Goal: Check status: Check status

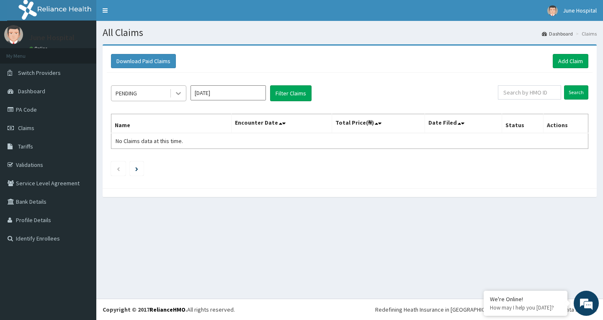
click at [181, 91] on icon at bounding box center [178, 93] width 8 height 8
click at [178, 92] on icon at bounding box center [178, 93] width 8 height 8
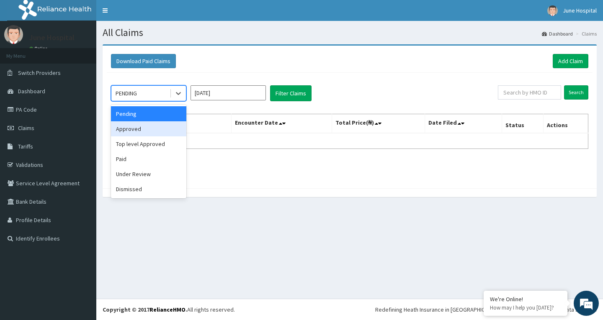
click at [149, 130] on div "Approved" at bounding box center [148, 128] width 75 height 15
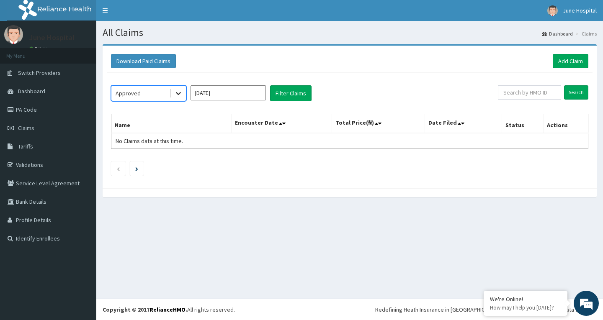
click at [174, 91] on icon at bounding box center [178, 93] width 8 height 8
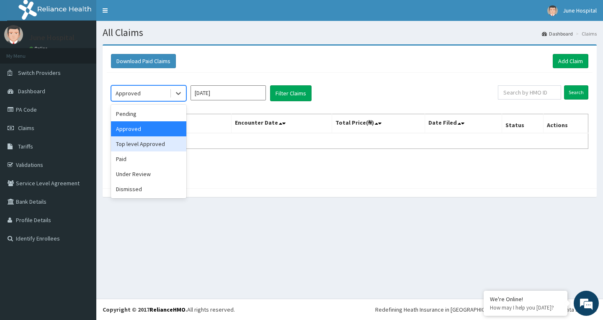
click at [152, 146] on div "Top level Approved" at bounding box center [148, 144] width 75 height 15
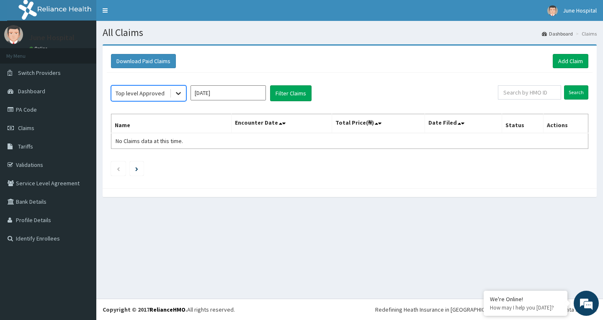
click at [181, 92] on icon at bounding box center [178, 93] width 8 height 8
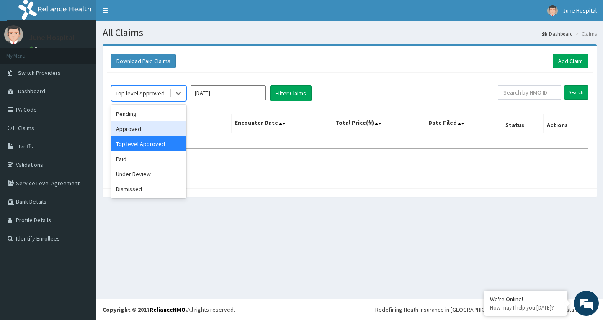
click at [158, 126] on div "Approved" at bounding box center [148, 128] width 75 height 15
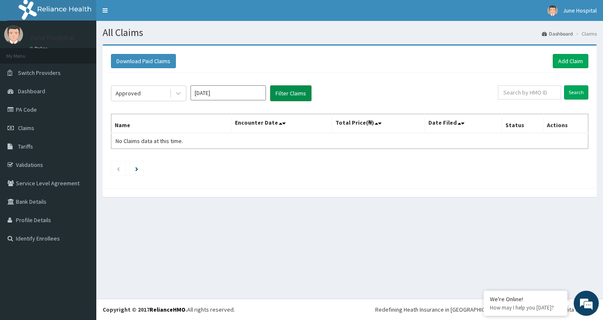
click at [299, 90] on button "Filter Claims" at bounding box center [290, 93] width 41 height 16
